Goal: Task Accomplishment & Management: Manage account settings

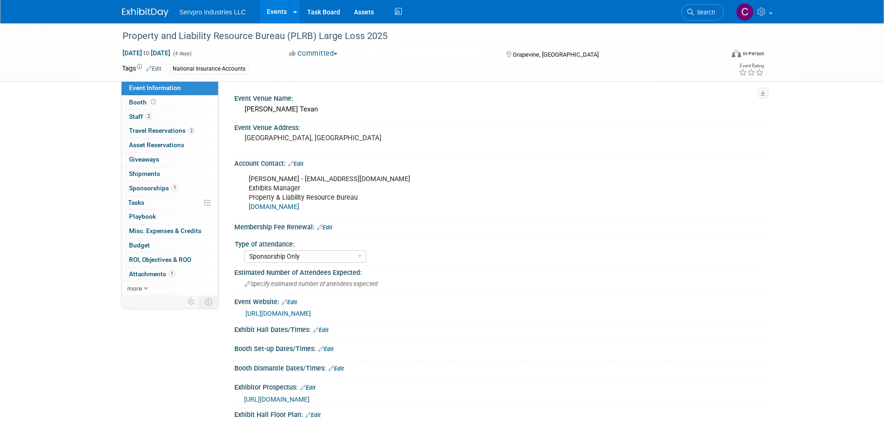
select select "Sponsorship Only"
click at [271, 8] on link "Events" at bounding box center [277, 11] width 34 height 23
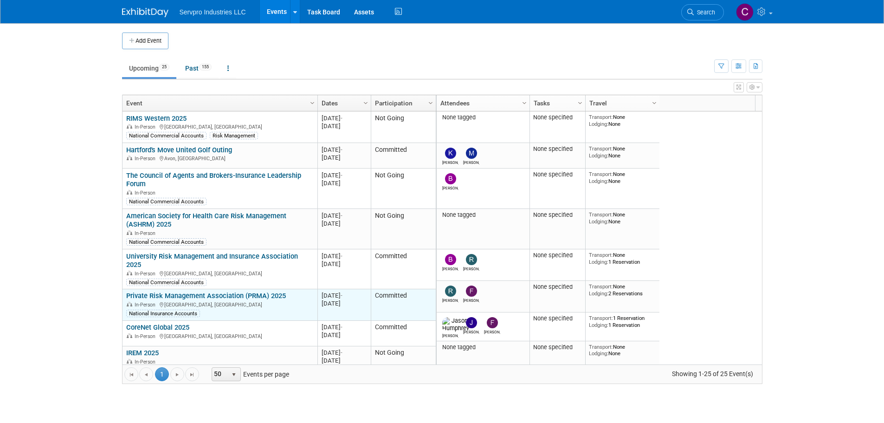
click at [188, 291] on link "Private Risk Management Association (PRMA) 2025" at bounding box center [206, 295] width 160 height 8
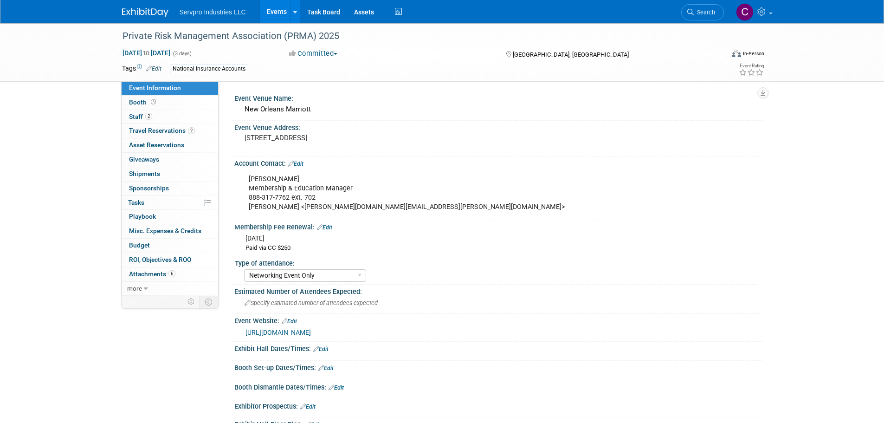
select select "Networking Event Only"
click at [141, 103] on span "Booth" at bounding box center [143, 101] width 29 height 7
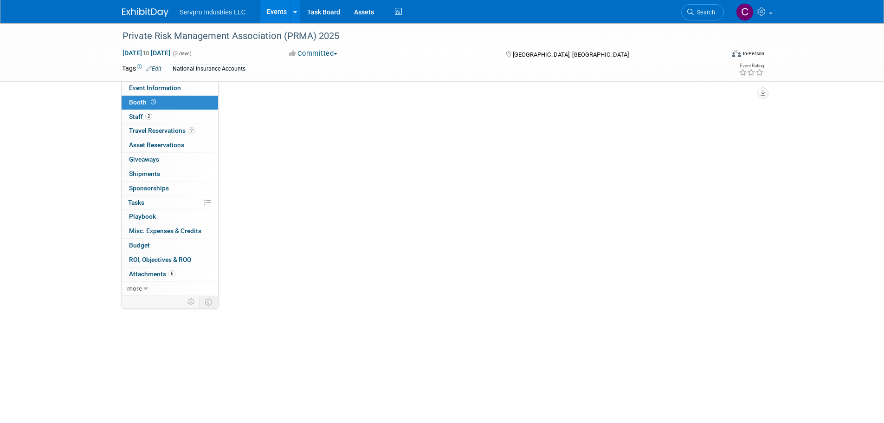
select select "No Booth Needed"
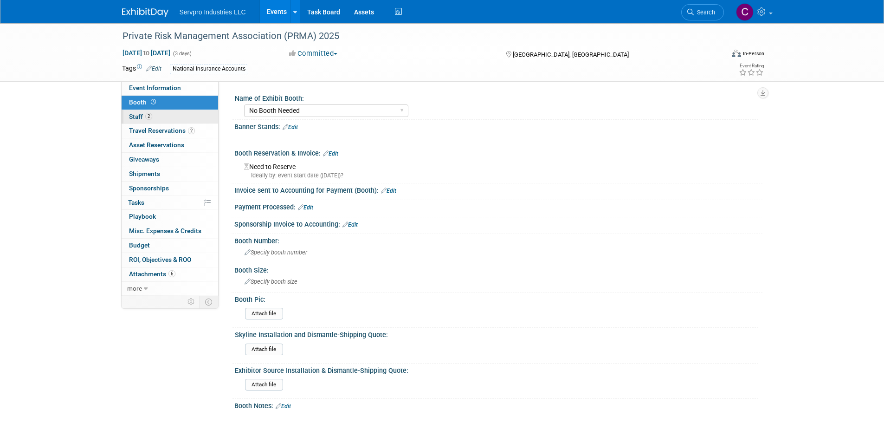
click at [139, 114] on span "Staff 2" at bounding box center [140, 116] width 23 height 7
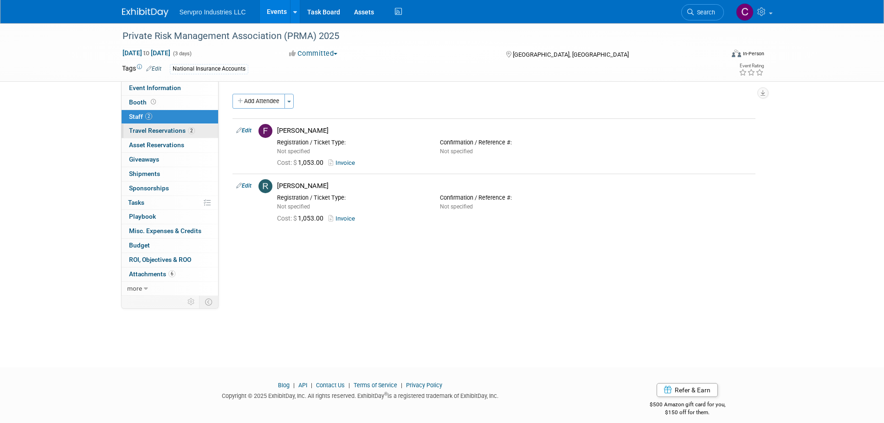
click at [140, 129] on span "Travel Reservations 2" at bounding box center [162, 130] width 66 height 7
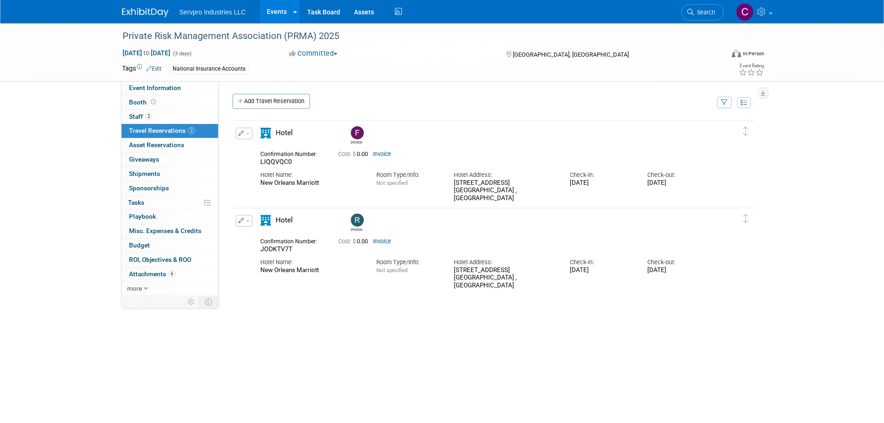
drag, startPoint x: 321, startPoint y: 187, endPoint x: 263, endPoint y: 187, distance: 58.5
click at [263, 187] on div "New Orleans Marriott" at bounding box center [311, 183] width 102 height 8
drag, startPoint x: 301, startPoint y: 162, endPoint x: 260, endPoint y: 164, distance: 40.9
click at [260, 164] on div "LIQQVQC0" at bounding box center [292, 162] width 64 height 8
copy span "LIQQVQC0"
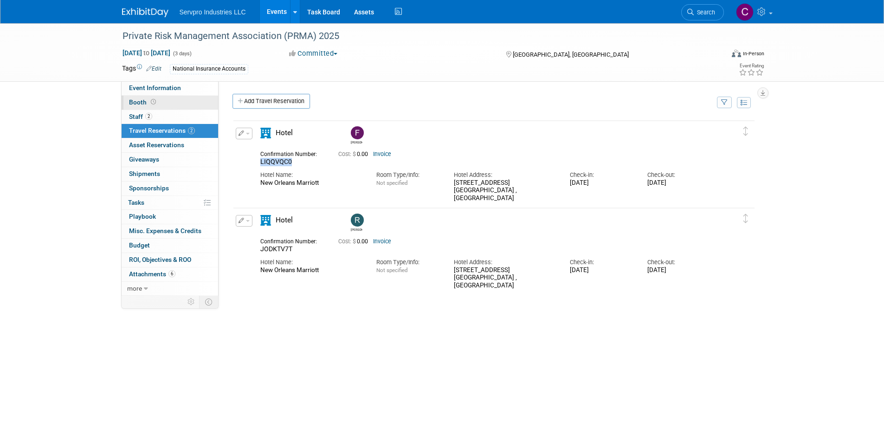
click at [141, 106] on link "Booth" at bounding box center [170, 103] width 97 height 14
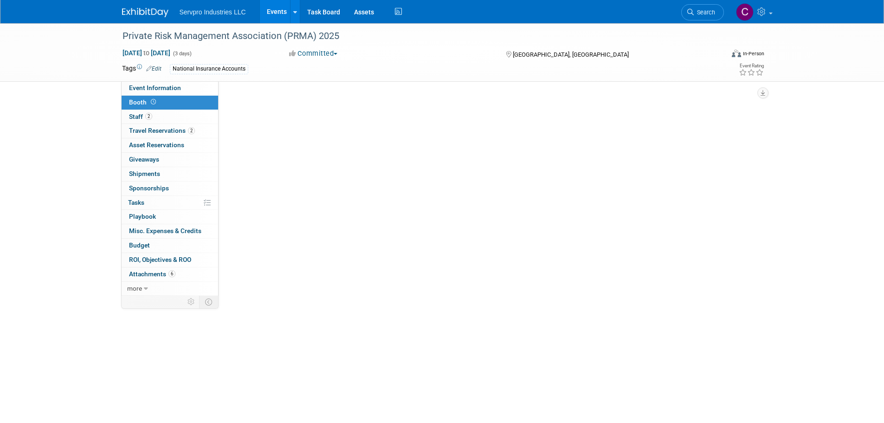
select select "No Booth Needed"
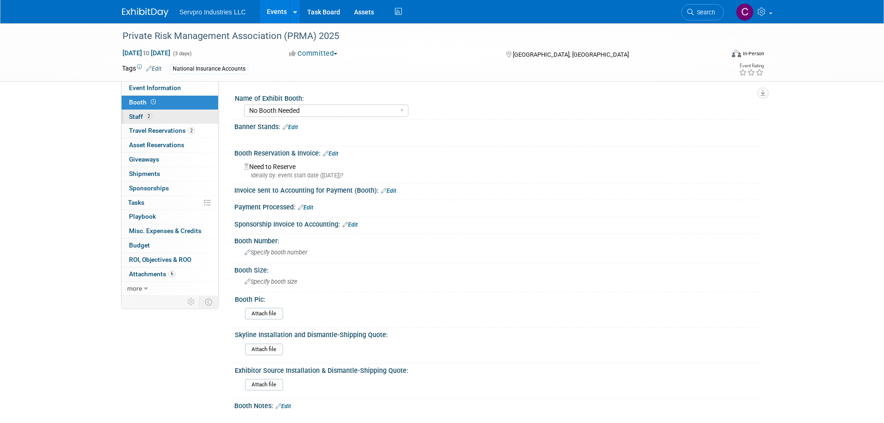
click at [136, 112] on link "2 Staff 2" at bounding box center [170, 117] width 97 height 14
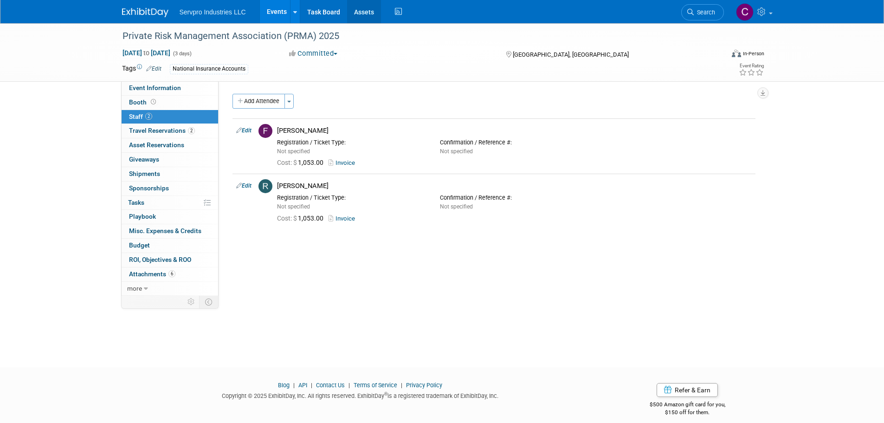
click at [361, 9] on link "Assets" at bounding box center [364, 11] width 34 height 23
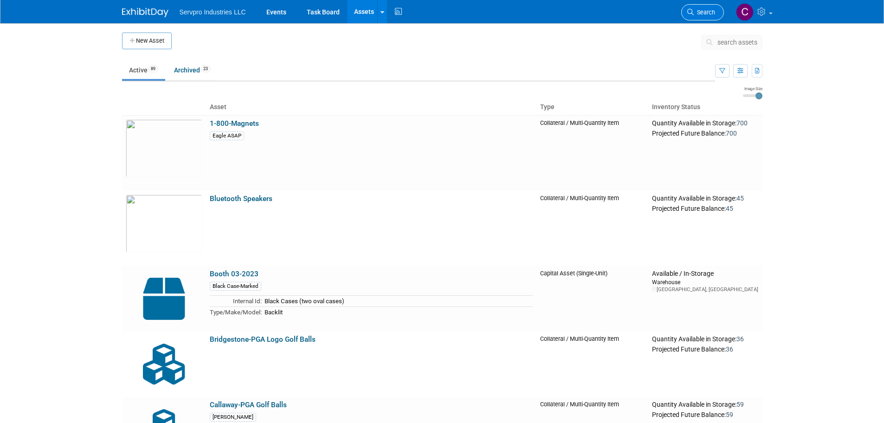
click at [699, 8] on link "Search" at bounding box center [702, 12] width 43 height 16
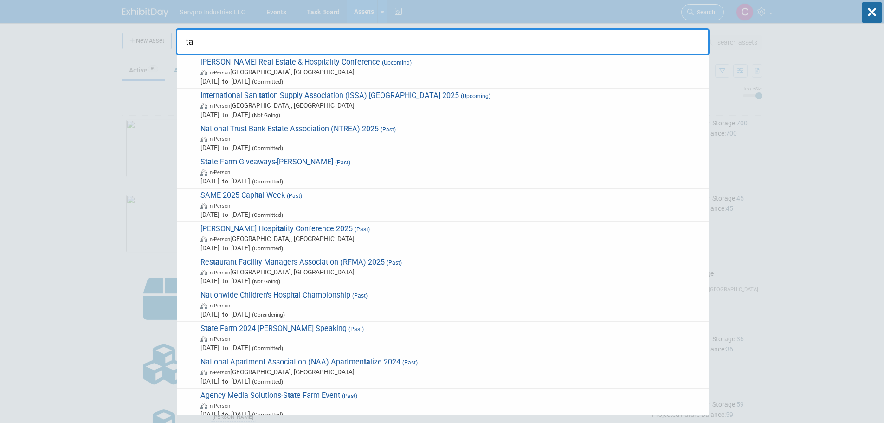
type input "t"
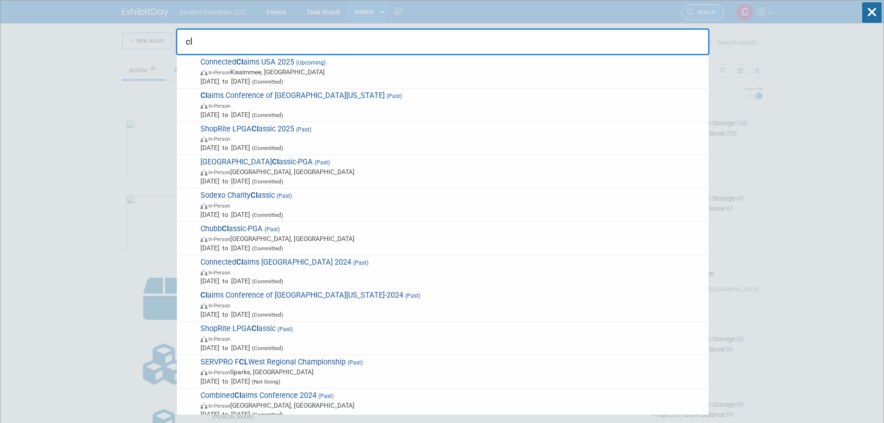
type input "c"
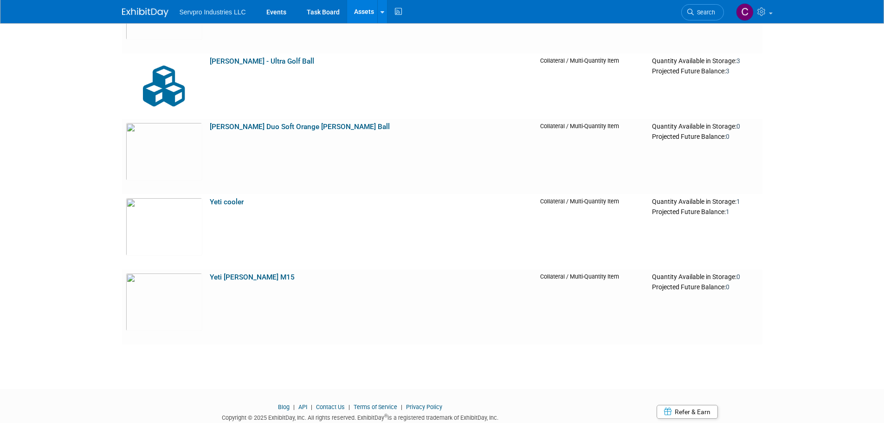
scroll to position [6414, 0]
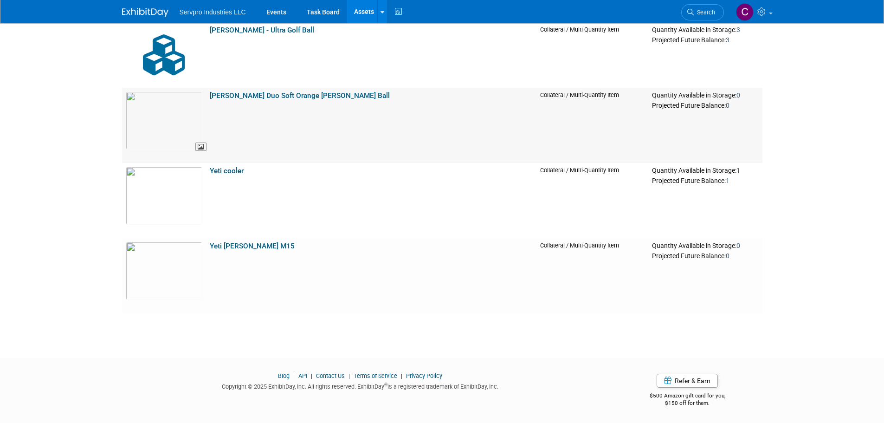
click at [152, 140] on img at bounding box center [164, 120] width 77 height 58
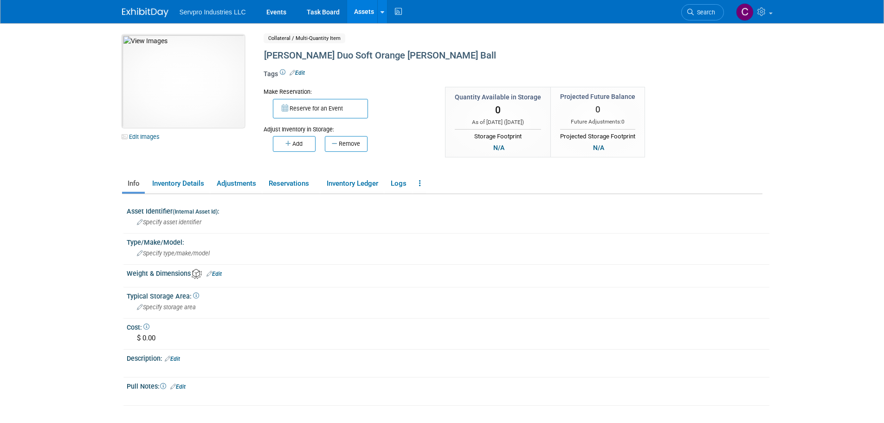
click at [190, 108] on img at bounding box center [183, 81] width 122 height 93
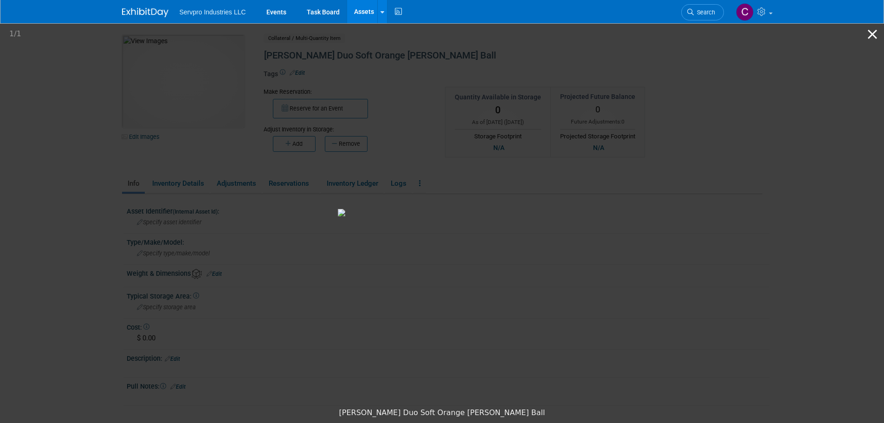
click at [871, 32] on button "Close gallery" at bounding box center [872, 34] width 23 height 22
